Goal: Information Seeking & Learning: Check status

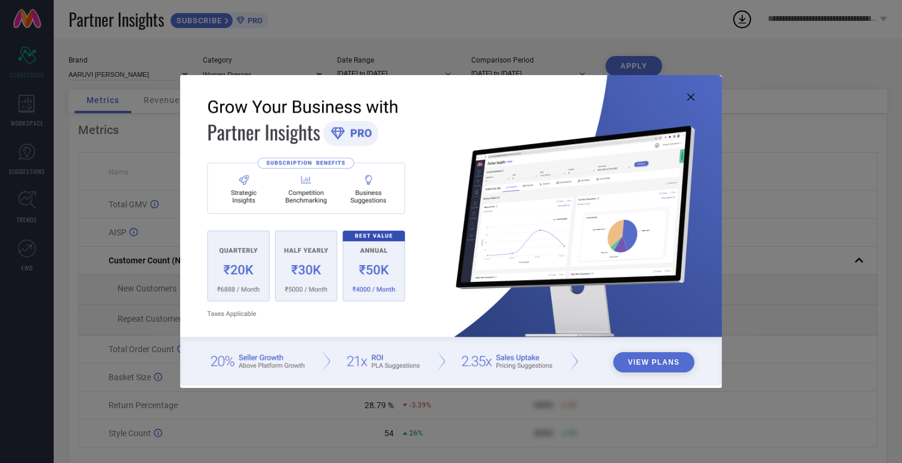
click at [697, 96] on img at bounding box center [450, 230] width 541 height 311
click at [692, 98] on icon at bounding box center [690, 97] width 7 height 7
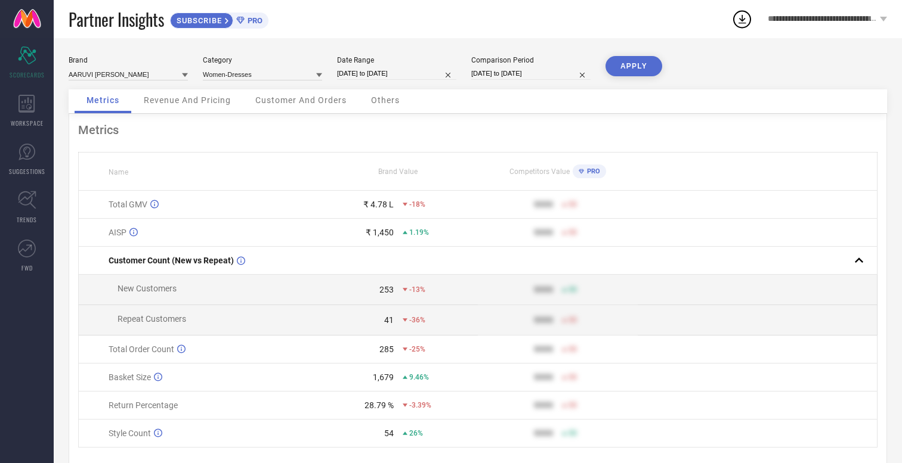
click at [384, 104] on span "Others" at bounding box center [385, 100] width 29 height 10
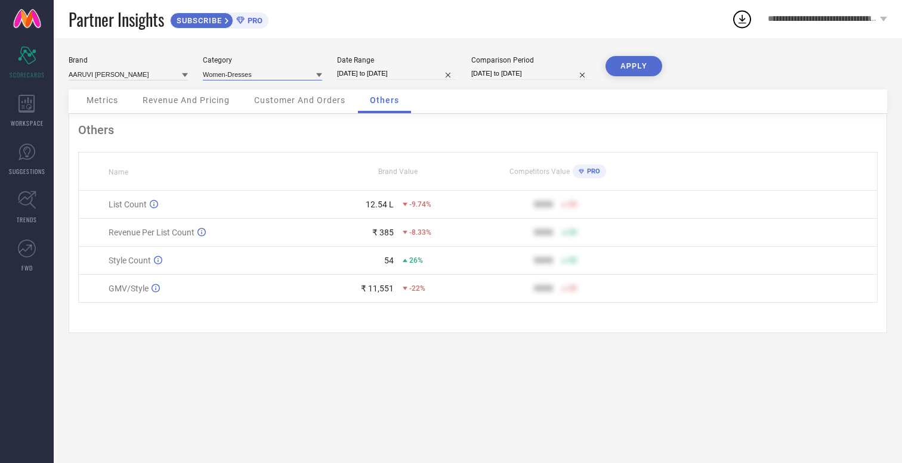
click at [273, 75] on input at bounding box center [262, 74] width 119 height 13
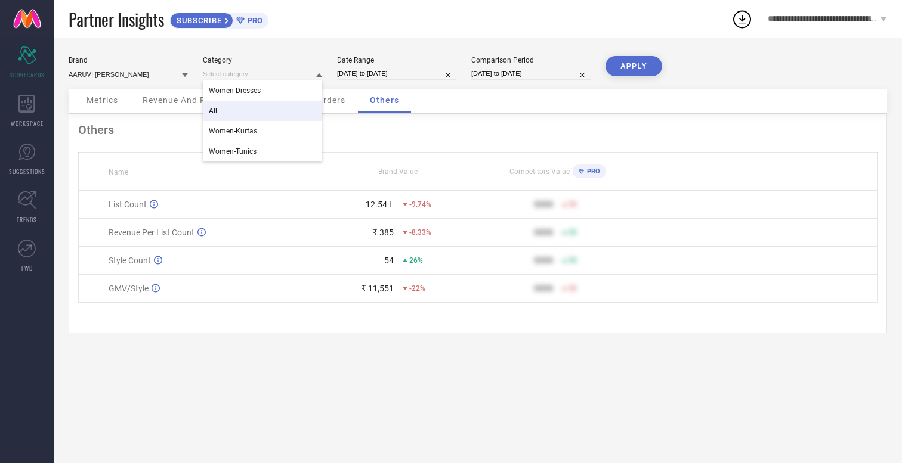
click at [267, 117] on div "All" at bounding box center [262, 111] width 119 height 20
click at [653, 73] on button "APPLY" at bounding box center [633, 66] width 57 height 20
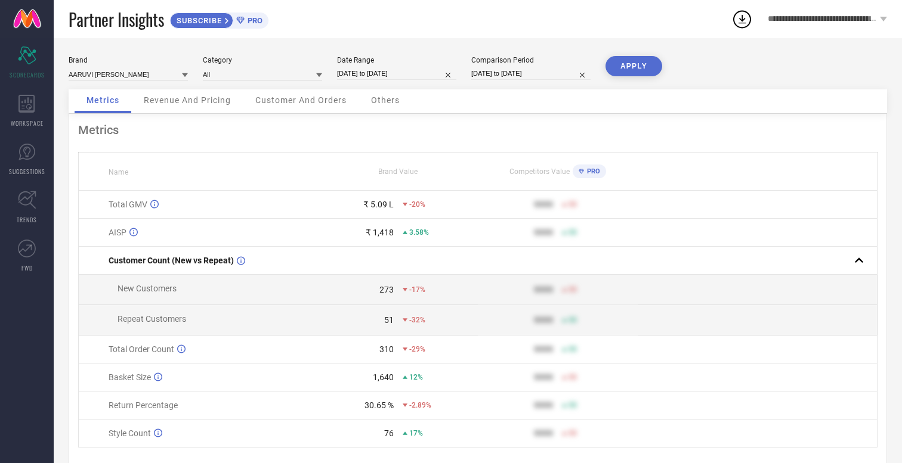
click at [391, 102] on span "Others" at bounding box center [385, 100] width 29 height 10
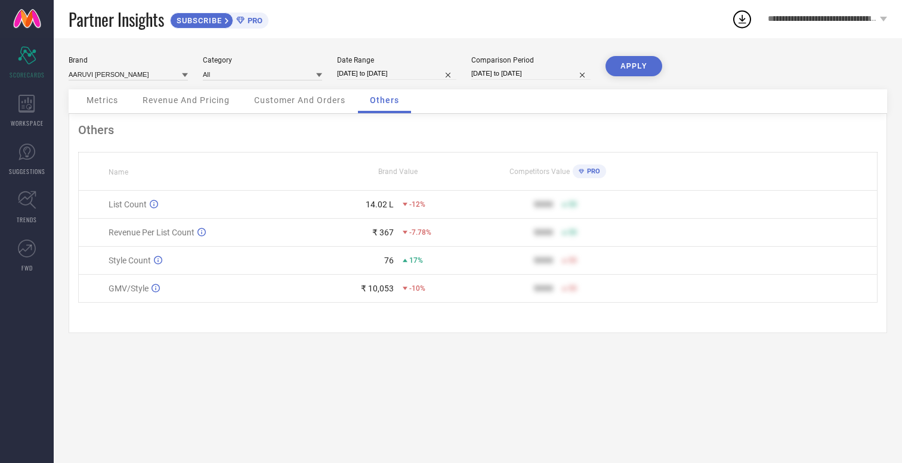
click at [106, 93] on div "Metrics" at bounding box center [102, 101] width 55 height 24
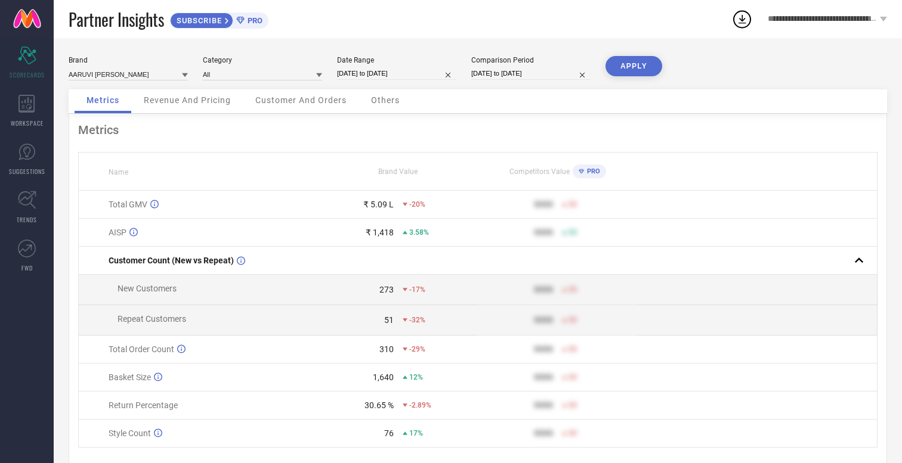
click at [400, 78] on input "[DATE] to [DATE]" at bounding box center [396, 73] width 119 height 13
select select "4"
select select "2025"
select select "5"
select select "2025"
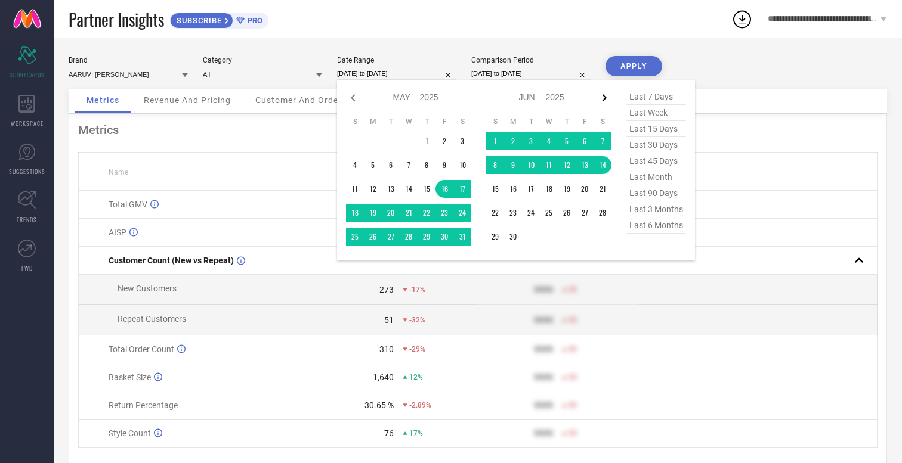
click at [600, 101] on icon at bounding box center [604, 98] width 14 height 14
select select "5"
select select "2025"
select select "6"
select select "2025"
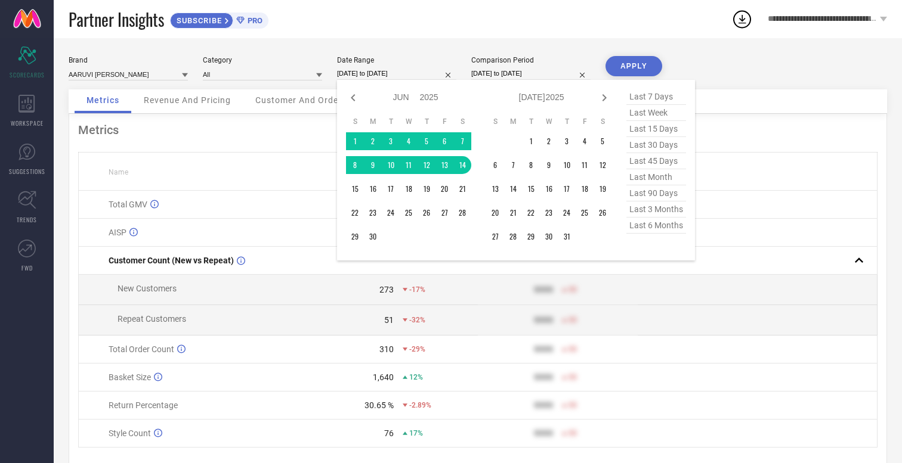
click at [600, 101] on icon at bounding box center [604, 98] width 14 height 14
select select "6"
select select "2025"
select select "7"
select select "2025"
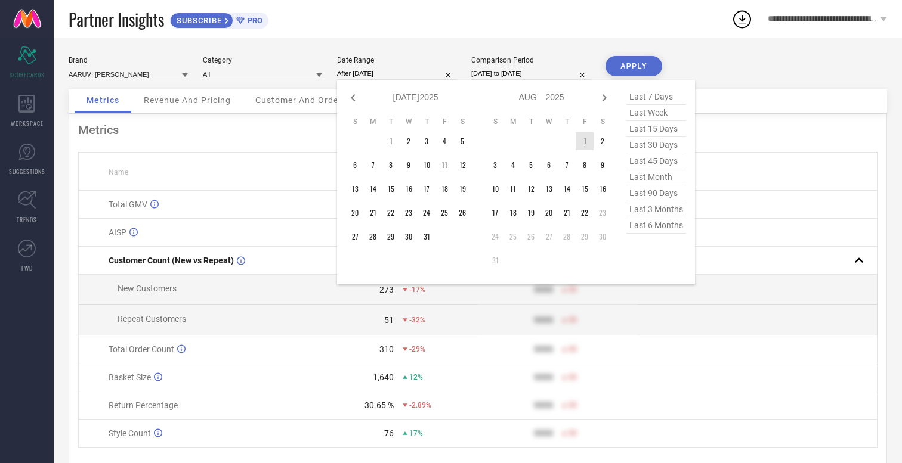
click at [583, 137] on td "1" at bounding box center [584, 141] width 18 height 18
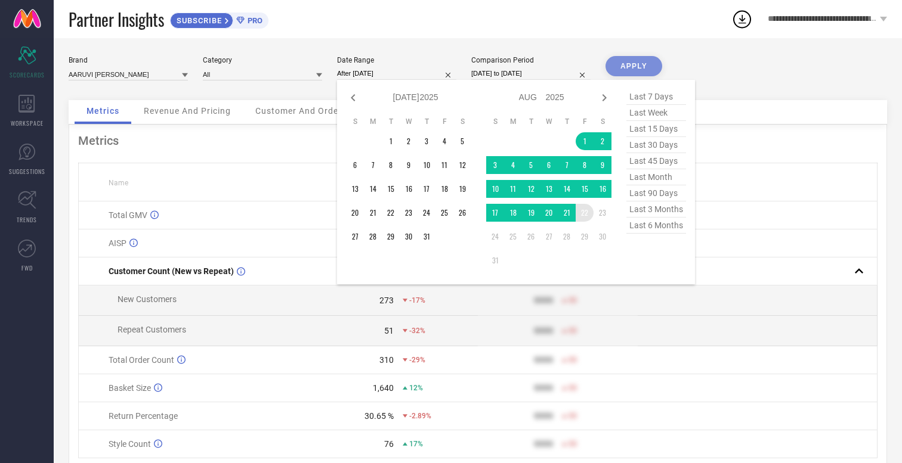
type input "[DATE] to [DATE]"
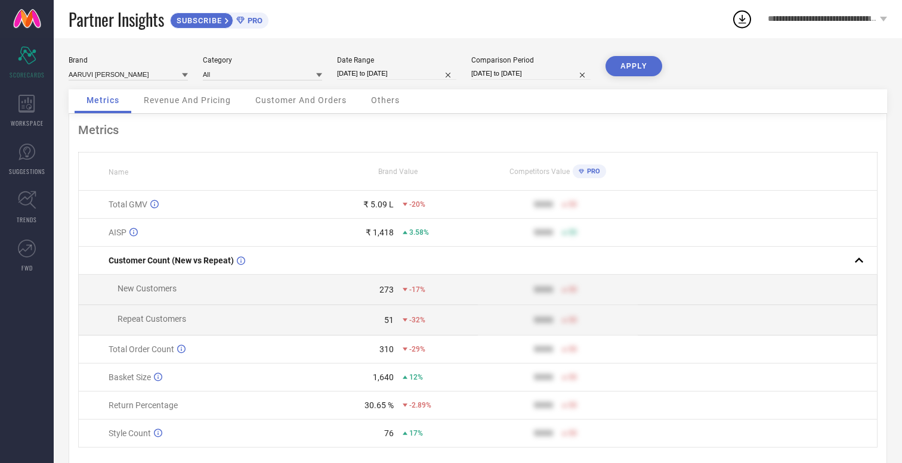
click at [511, 73] on input "[DATE] to [DATE]" at bounding box center [530, 73] width 119 height 13
select select "3"
select select "2025"
select select "4"
select select "2025"
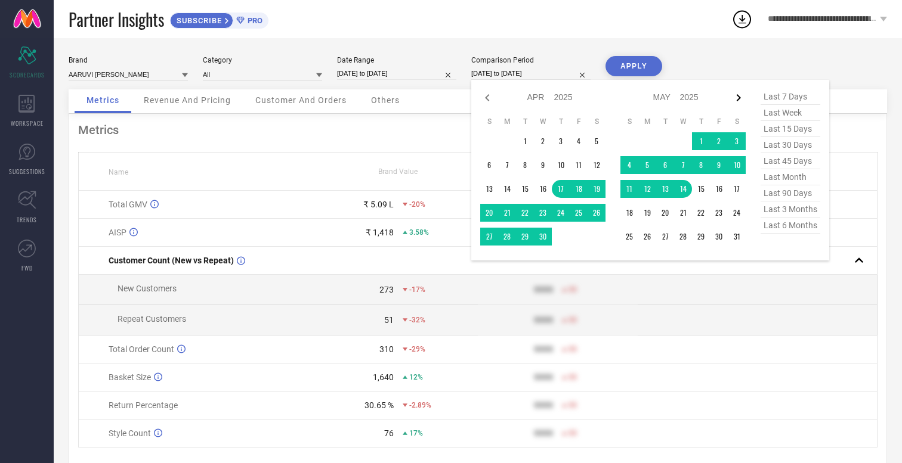
click at [738, 96] on icon at bounding box center [738, 97] width 4 height 7
select select "4"
select select "2025"
select select "5"
select select "2025"
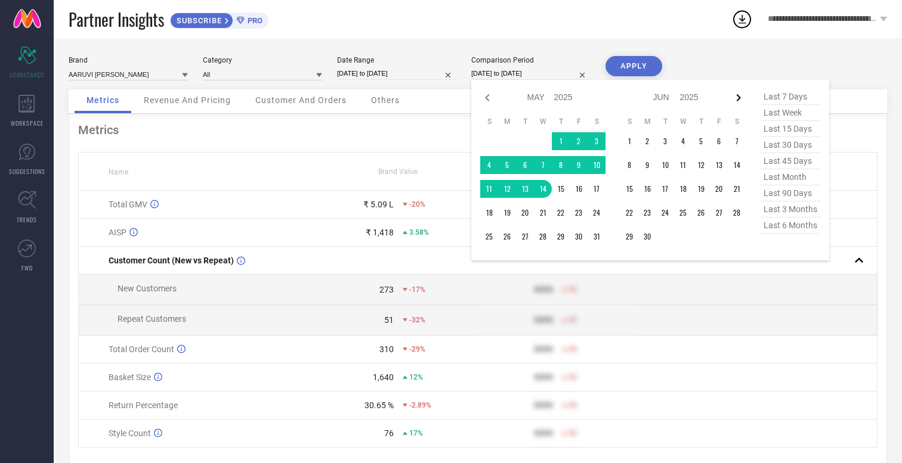
click at [738, 96] on icon at bounding box center [738, 97] width 4 height 7
select select "5"
select select "2025"
select select "6"
select select "2025"
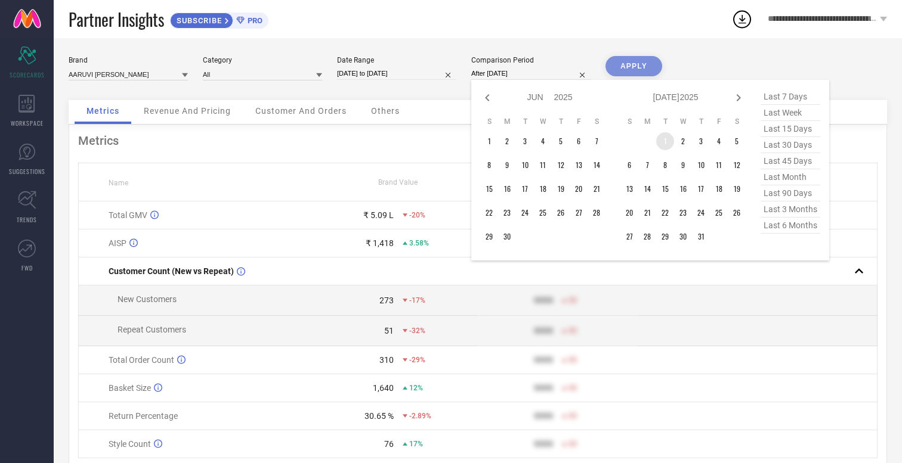
click at [665, 139] on td "1" at bounding box center [665, 141] width 18 height 18
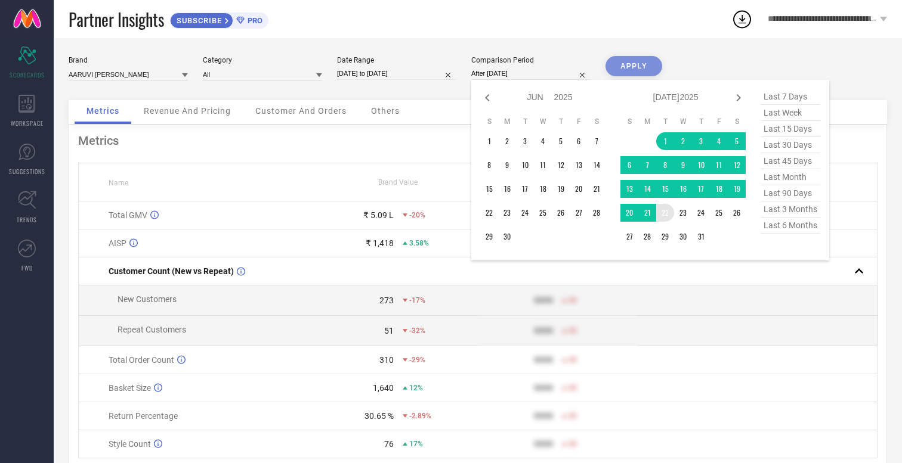
type input "[DATE] to [DATE]"
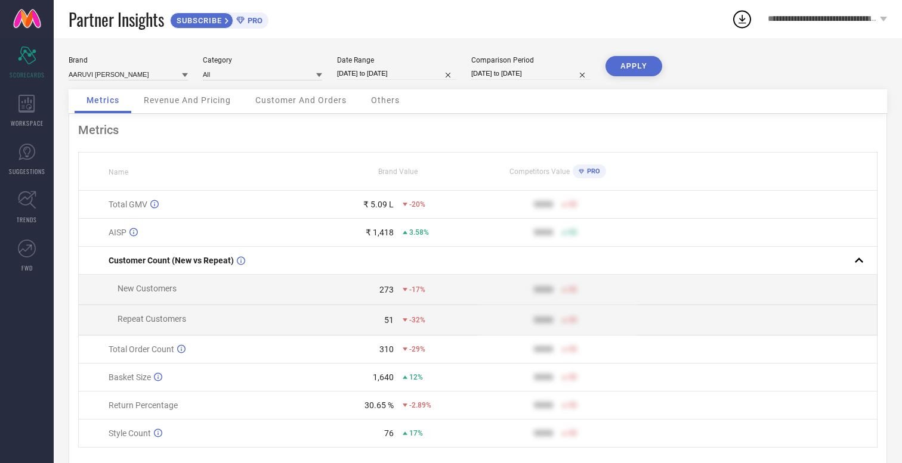
click at [632, 67] on button "APPLY" at bounding box center [633, 66] width 57 height 20
click at [400, 108] on div "Others" at bounding box center [385, 101] width 52 height 24
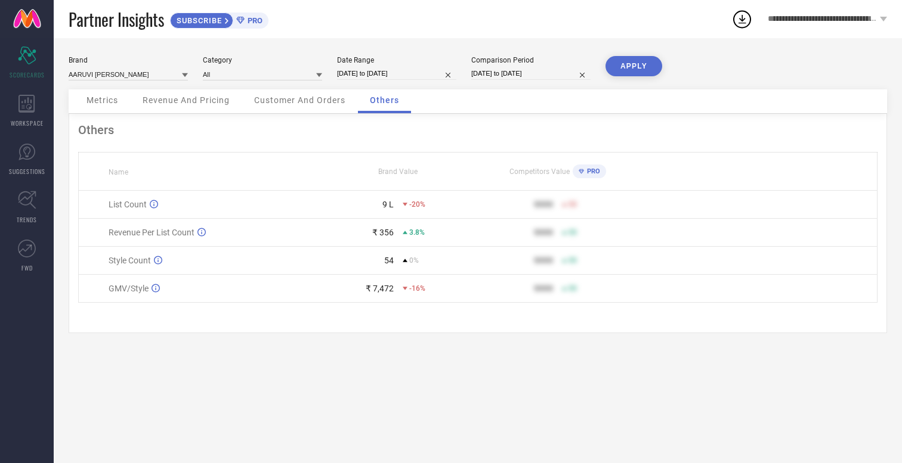
click at [100, 96] on span "Metrics" at bounding box center [102, 100] width 32 height 10
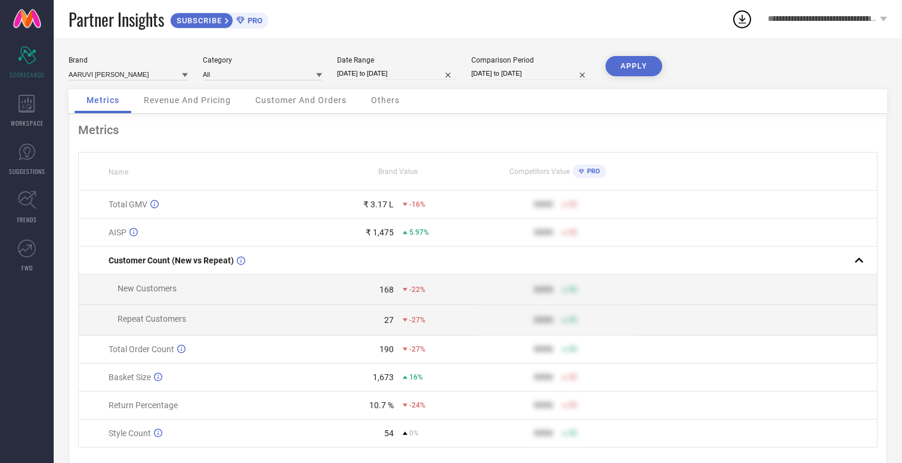
click at [160, 98] on span "Revenue And Pricing" at bounding box center [187, 100] width 87 height 10
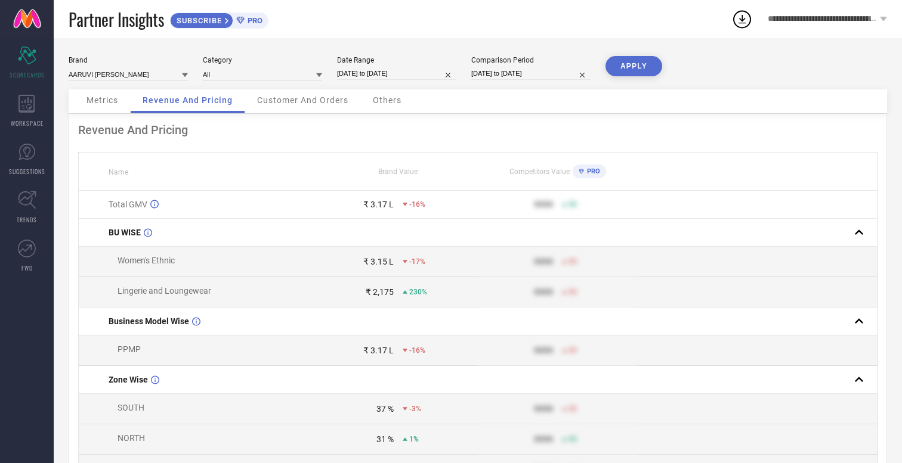
click at [286, 104] on span "Customer And Orders" at bounding box center [302, 100] width 91 height 10
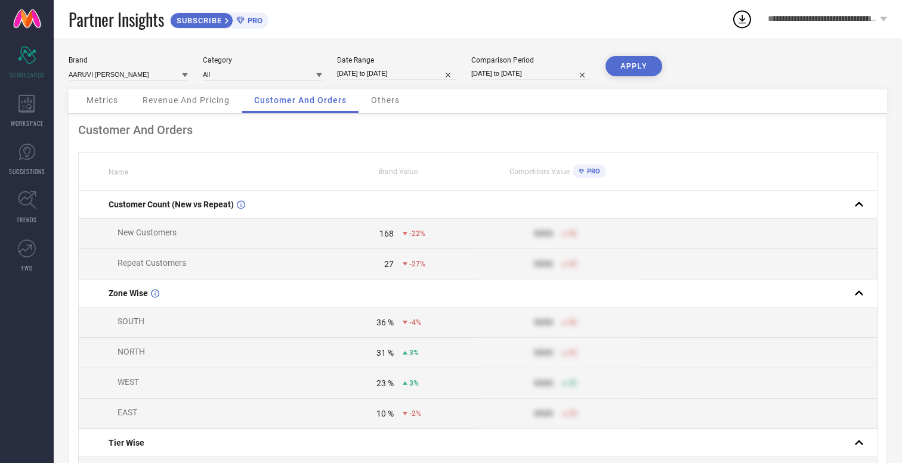
click at [395, 101] on span "Others" at bounding box center [385, 100] width 29 height 10
